Goal: Information Seeking & Learning: Check status

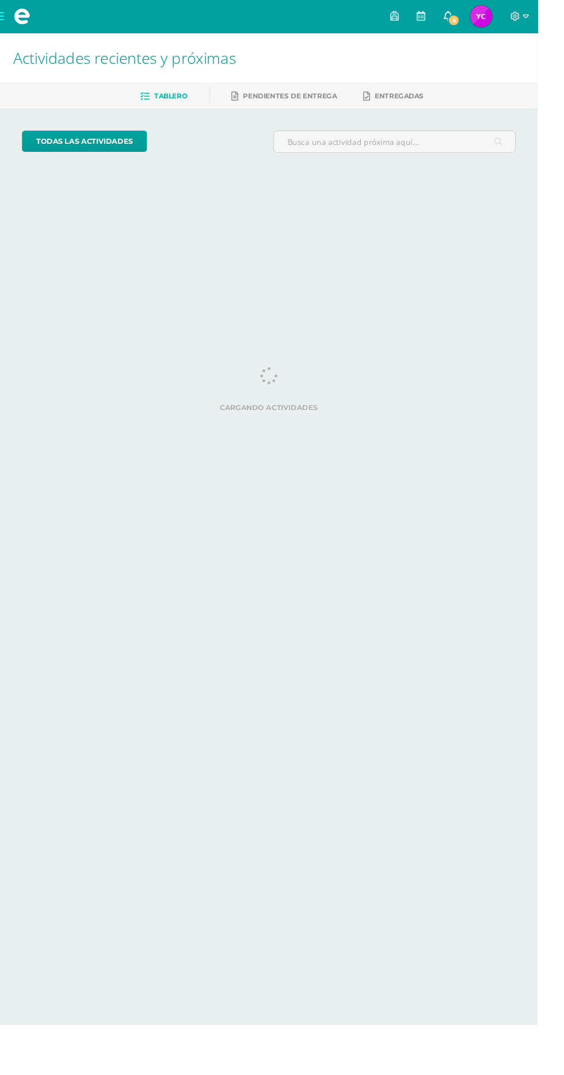
click at [474, 16] on icon at bounding box center [469, 17] width 9 height 10
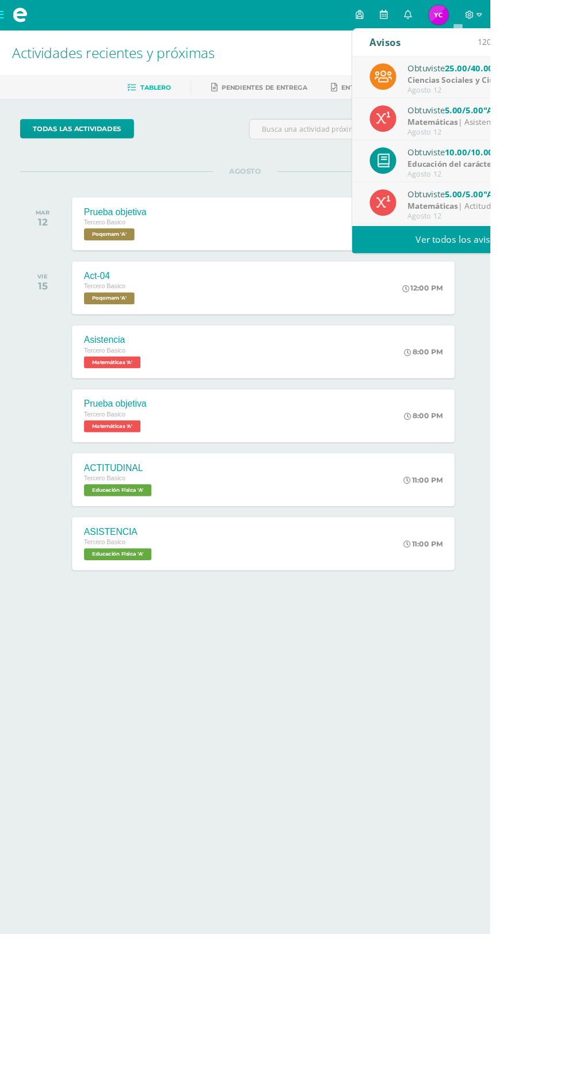
click at [552, 78] on span "25.00/40.00" at bounding box center [539, 78] width 56 height 13
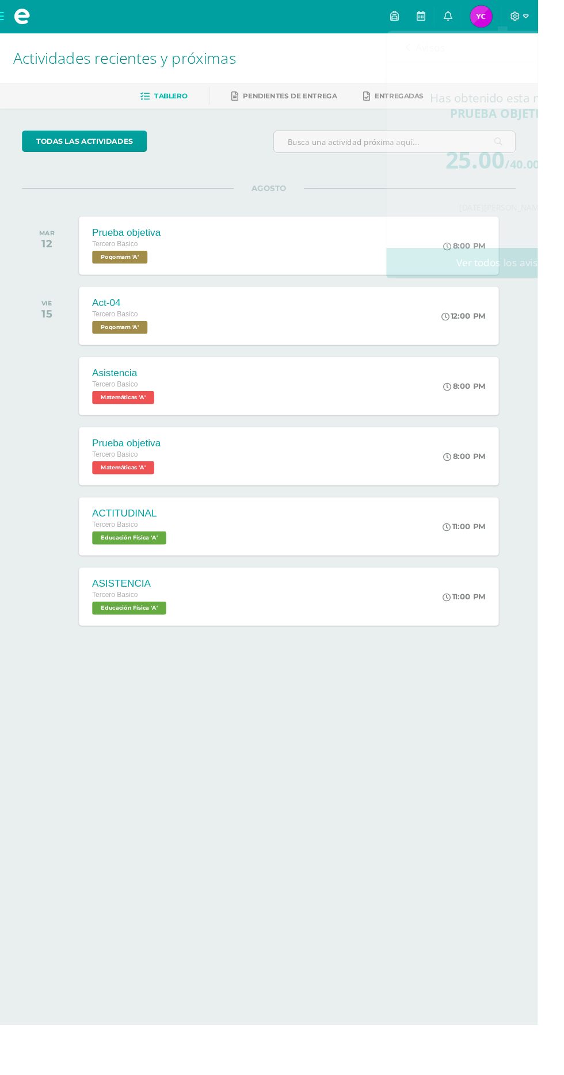
click at [518, 17] on span "Yasmin Emilia Azucena Mi Perfil" at bounding box center [505, 17] width 28 height 23
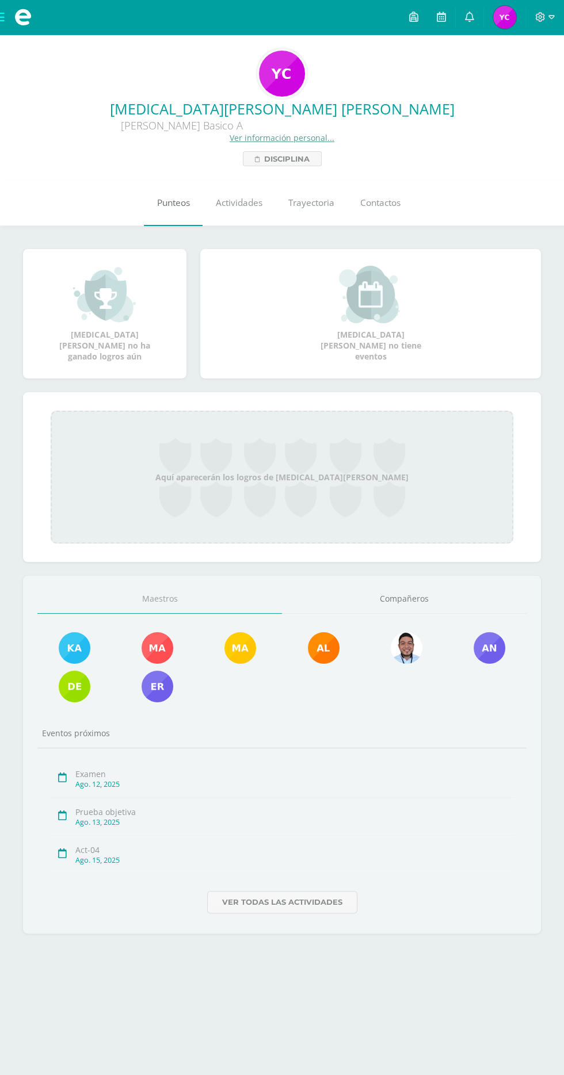
click at [167, 188] on link "Punteos" at bounding box center [173, 203] width 59 height 46
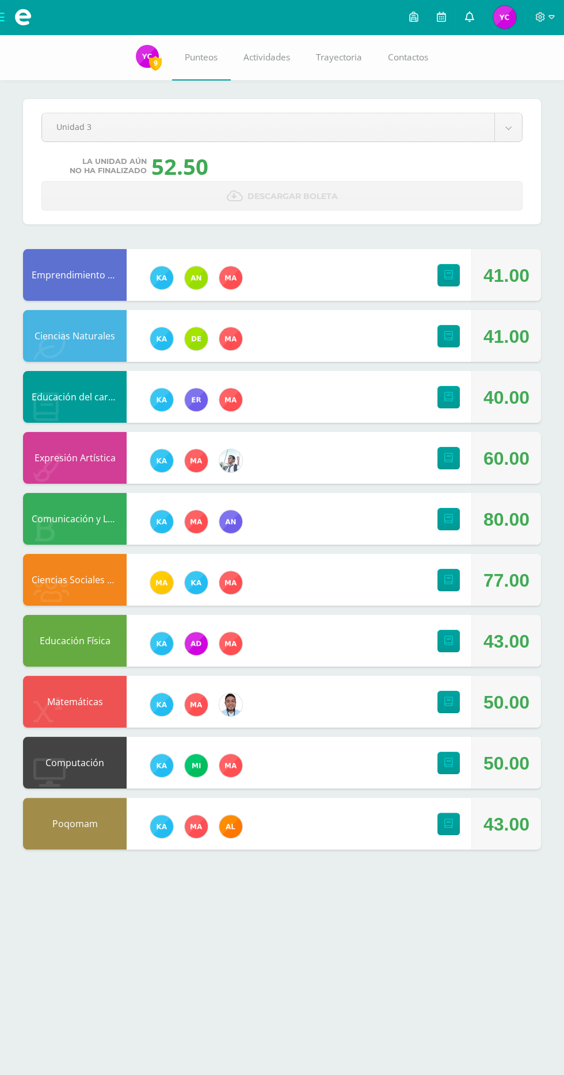
click at [470, 17] on icon at bounding box center [469, 17] width 9 height 10
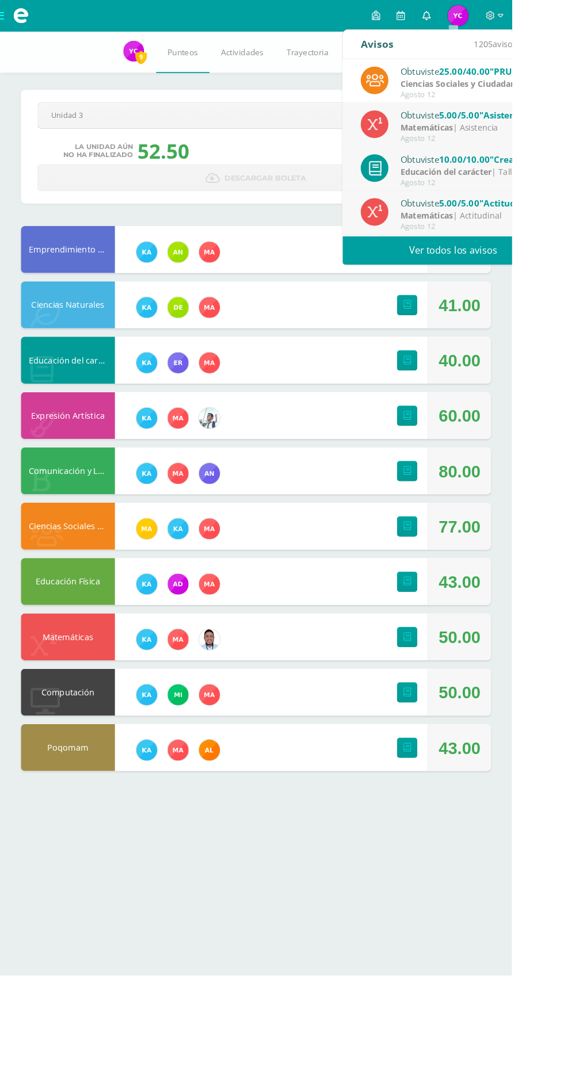
scroll to position [191, 0]
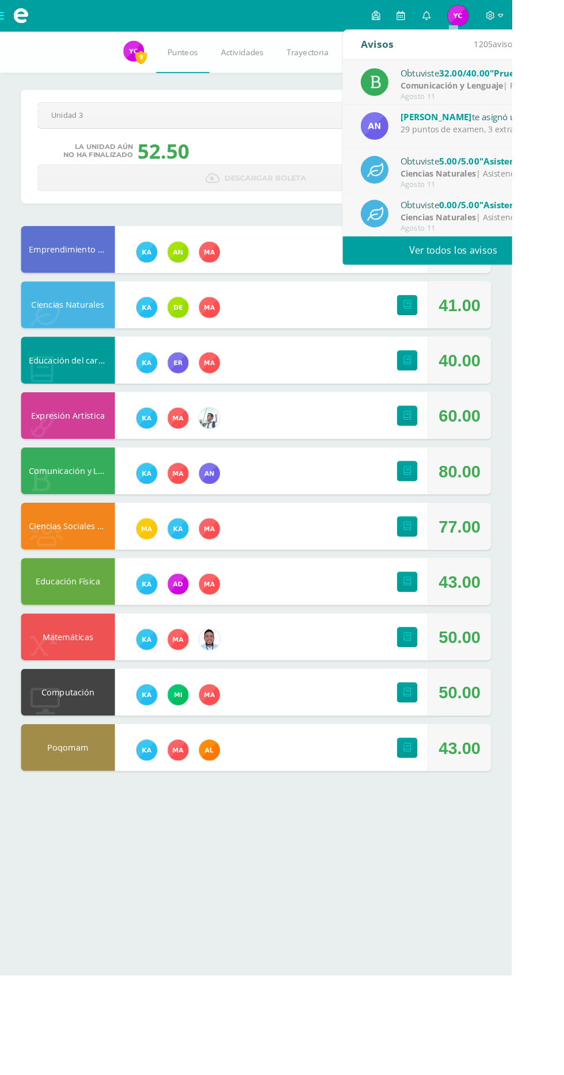
click at [500, 274] on link "Ver todos los avisos" at bounding box center [498, 276] width 243 height 32
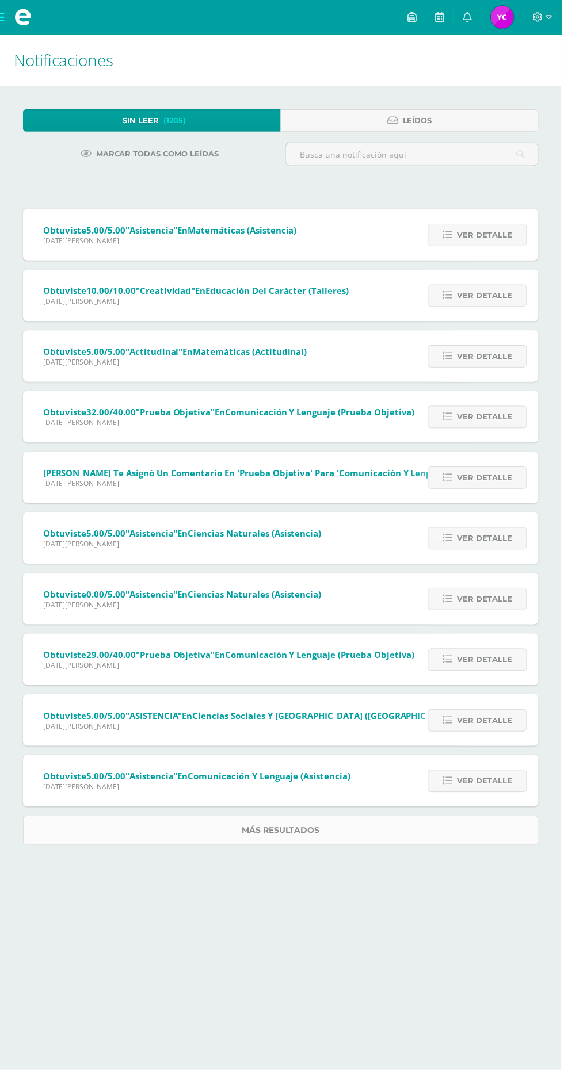
click at [412, 843] on link "Más resultados" at bounding box center [282, 834] width 518 height 29
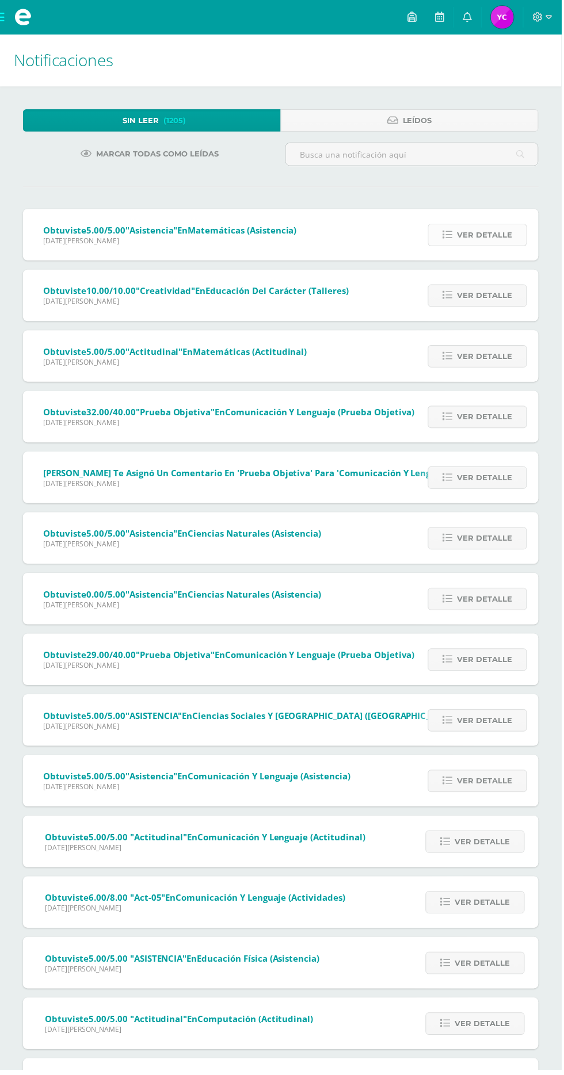
click at [477, 235] on span "Ver detalle" at bounding box center [486, 236] width 55 height 21
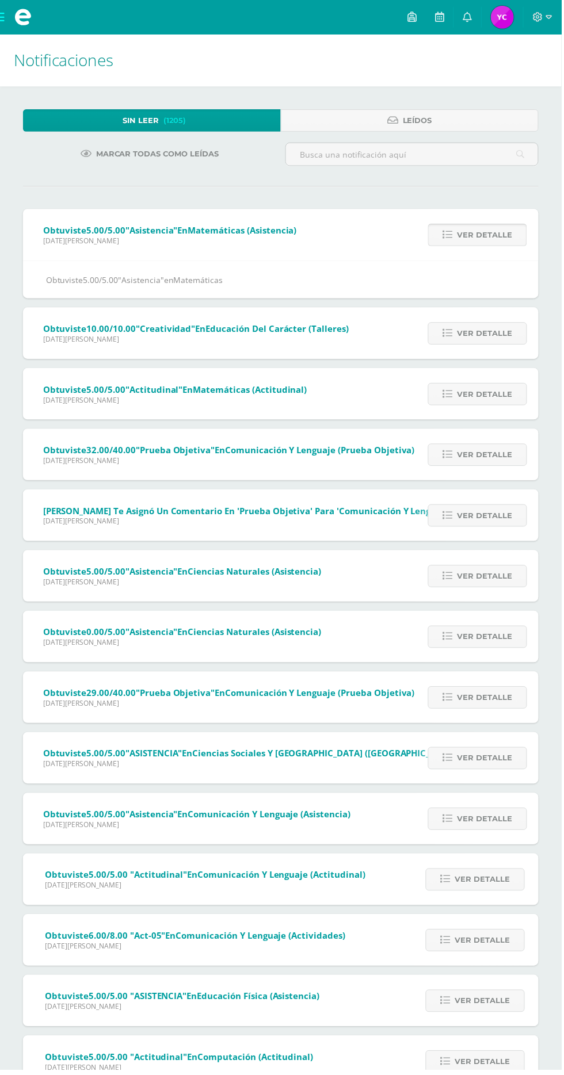
scroll to position [15, 0]
